Goal: Navigation & Orientation: Go to known website

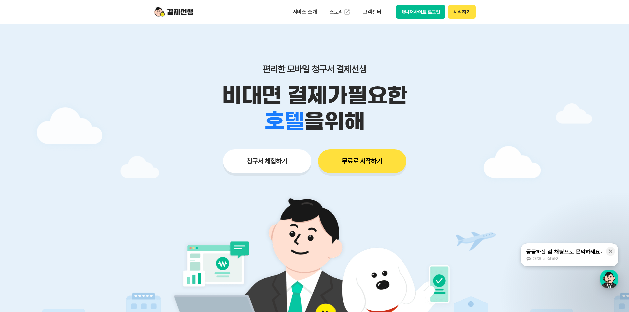
click at [419, 12] on button "매니저사이트 로그인" at bounding box center [421, 12] width 50 height 14
click at [420, 16] on button "매니저사이트 로그인" at bounding box center [421, 12] width 50 height 14
click at [422, 10] on button "매니저사이트 로그인" at bounding box center [421, 12] width 50 height 14
click at [419, 10] on button "매니저사이트 로그인" at bounding box center [421, 12] width 50 height 14
click at [462, 16] on button "시작하기" at bounding box center [461, 12] width 27 height 14
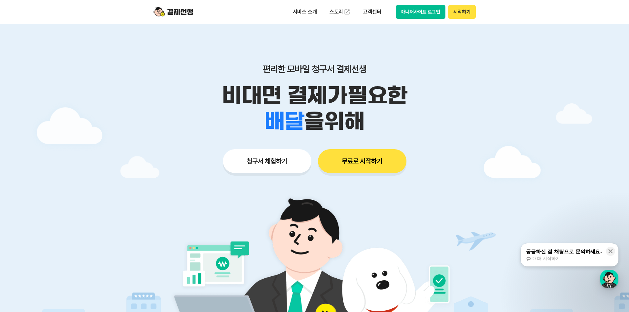
click at [397, 15] on button "매니저사이트 로그인" at bounding box center [421, 12] width 50 height 14
click at [435, 9] on button "매니저사이트 로그인" at bounding box center [421, 12] width 50 height 14
